Goal: Information Seeking & Learning: Learn about a topic

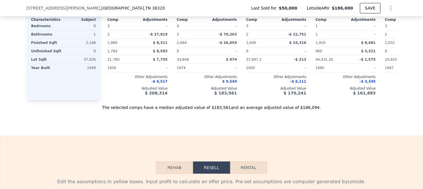
scroll to position [665, 0]
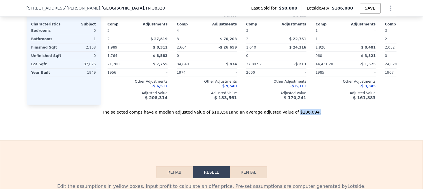
drag, startPoint x: 302, startPoint y: 119, endPoint x: 283, endPoint y: 119, distance: 18.8
click at [283, 115] on div "The selected comps have a median adjusted value of $183,561 and an average adju…" at bounding box center [212, 110] width 370 height 10
copy div "$186,094 ."
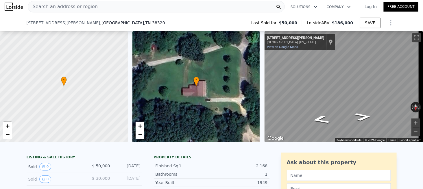
scroll to position [0, 0]
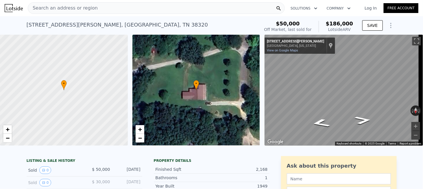
click at [75, 8] on span "Search an address or region" at bounding box center [63, 8] width 70 height 7
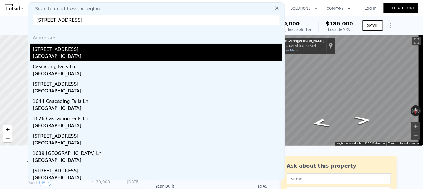
type input "[STREET_ADDRESS]"
click at [57, 54] on div "[GEOGRAPHIC_DATA]" at bounding box center [158, 57] width 250 height 8
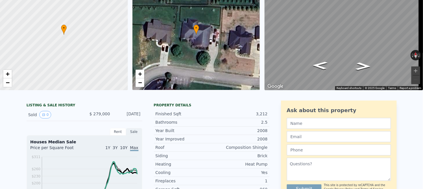
scroll to position [2, 0]
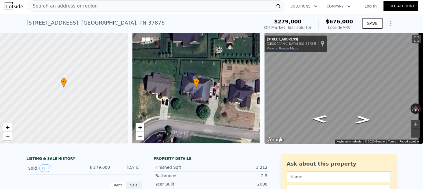
click at [68, 8] on span "Search an address or region" at bounding box center [63, 6] width 70 height 7
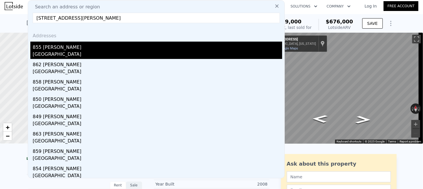
type input "[STREET_ADDRESS][PERSON_NAME]"
click at [58, 51] on div "[GEOGRAPHIC_DATA]" at bounding box center [158, 55] width 250 height 8
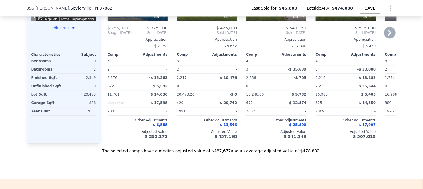
scroll to position [665, 0]
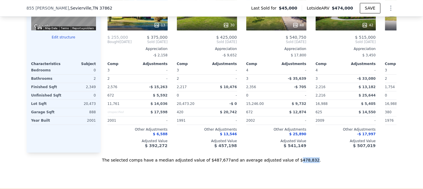
drag, startPoint x: 285, startPoint y: 166, endPoint x: 298, endPoint y: 168, distance: 13.5
copy div "478,832"
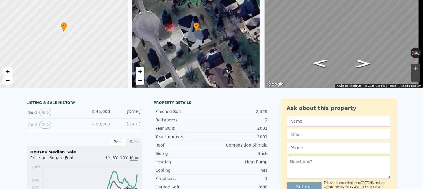
scroll to position [2, 0]
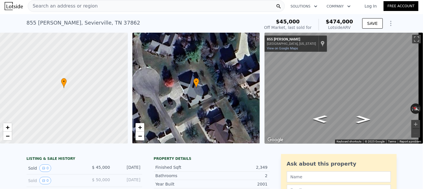
click at [126, 7] on div "Search an address or region" at bounding box center [156, 6] width 257 height 12
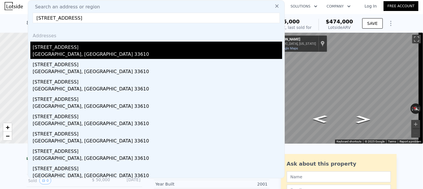
type input "[STREET_ADDRESS]"
click at [66, 50] on div "[STREET_ADDRESS]" at bounding box center [158, 46] width 250 height 9
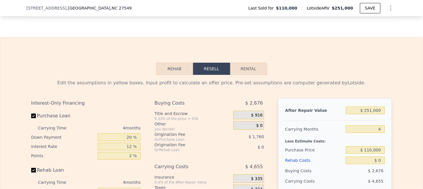
scroll to position [663, 0]
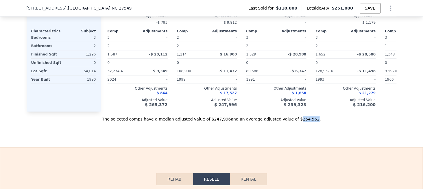
drag, startPoint x: 286, startPoint y: 126, endPoint x: 299, endPoint y: 126, distance: 12.7
click at [299, 122] on div "The selected comps have a median adjusted value of $247,996 and an average adju…" at bounding box center [212, 117] width 370 height 10
copy div "254,562"
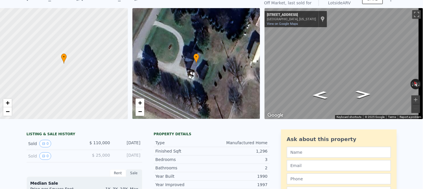
scroll to position [2, 0]
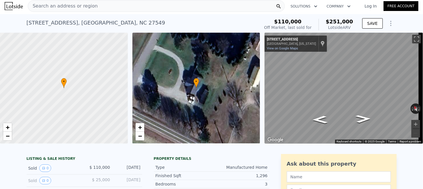
click at [62, 6] on span "Search an address or region" at bounding box center [63, 6] width 70 height 7
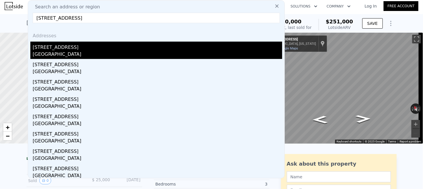
type input "1105 Twin Cedar Ct, Arlington, TX 76018"
click at [51, 51] on div "Arlington, TX 76018" at bounding box center [158, 55] width 250 height 8
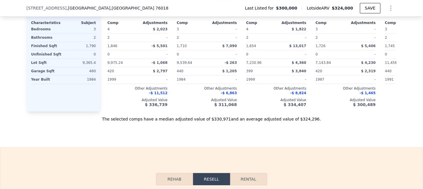
scroll to position [665, 0]
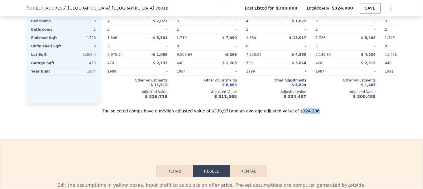
drag, startPoint x: 285, startPoint y: 122, endPoint x: 298, endPoint y: 122, distance: 12.4
click at [298, 114] on div "The selected comps have a median adjusted value of $330,971 and an average adju…" at bounding box center [212, 109] width 370 height 10
copy div "324,296"
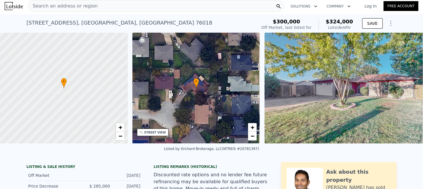
scroll to position [0, 0]
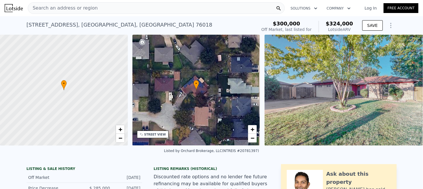
click at [87, 10] on span "Search an address or region" at bounding box center [63, 8] width 70 height 7
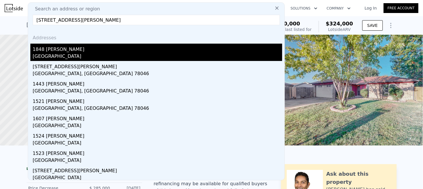
type input "1848 Centeno Ln, Laredo, TX 78046"
click at [61, 53] on div "Rio Bravo, TX 78046" at bounding box center [158, 57] width 250 height 8
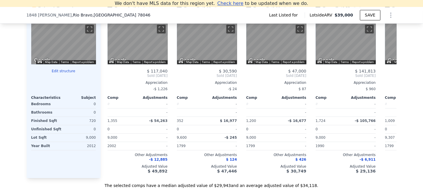
scroll to position [600, 0]
